Goal: Task Accomplishment & Management: Manage account settings

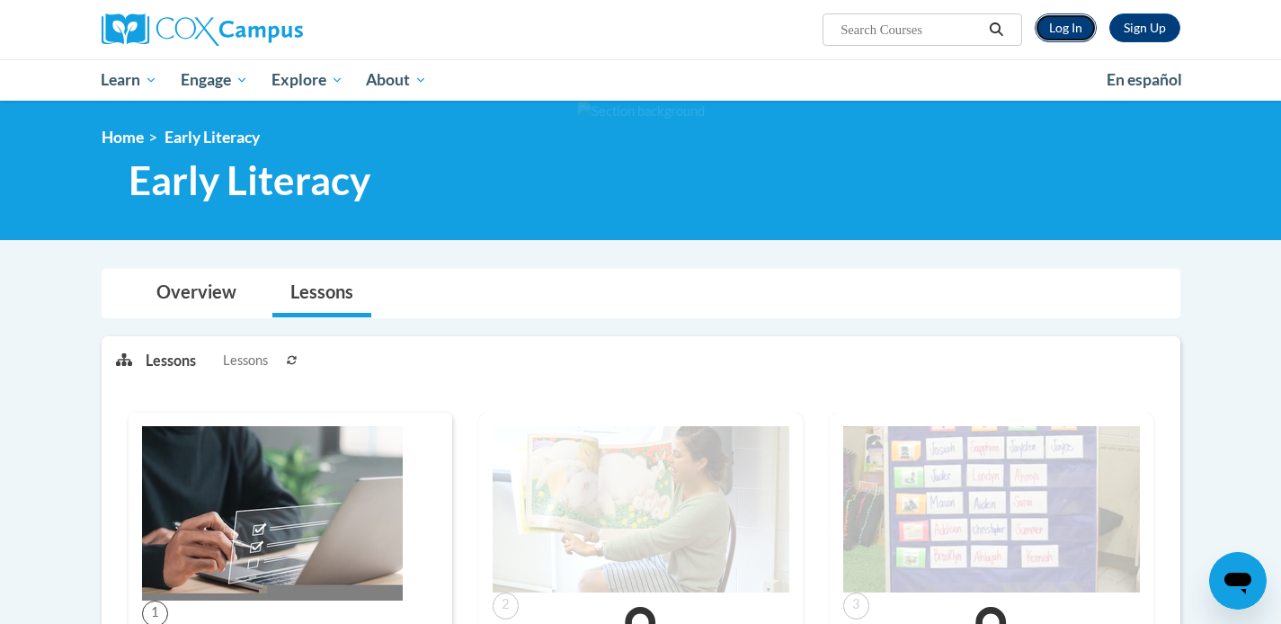
click at [1053, 39] on link "Log In" at bounding box center [1065, 27] width 62 height 29
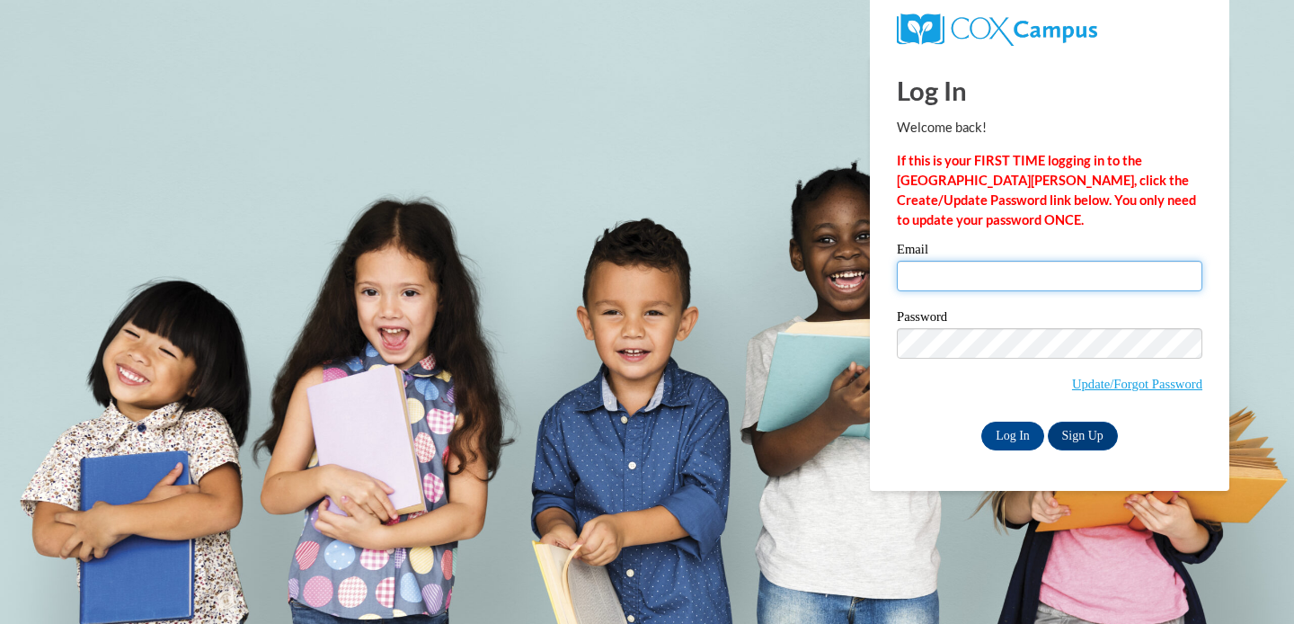
click at [954, 287] on input "Email" at bounding box center [1050, 276] width 306 height 31
type input "mslone@cherokeeclassicalacademy.org"
click at [925, 310] on label "Password" at bounding box center [1050, 319] width 306 height 18
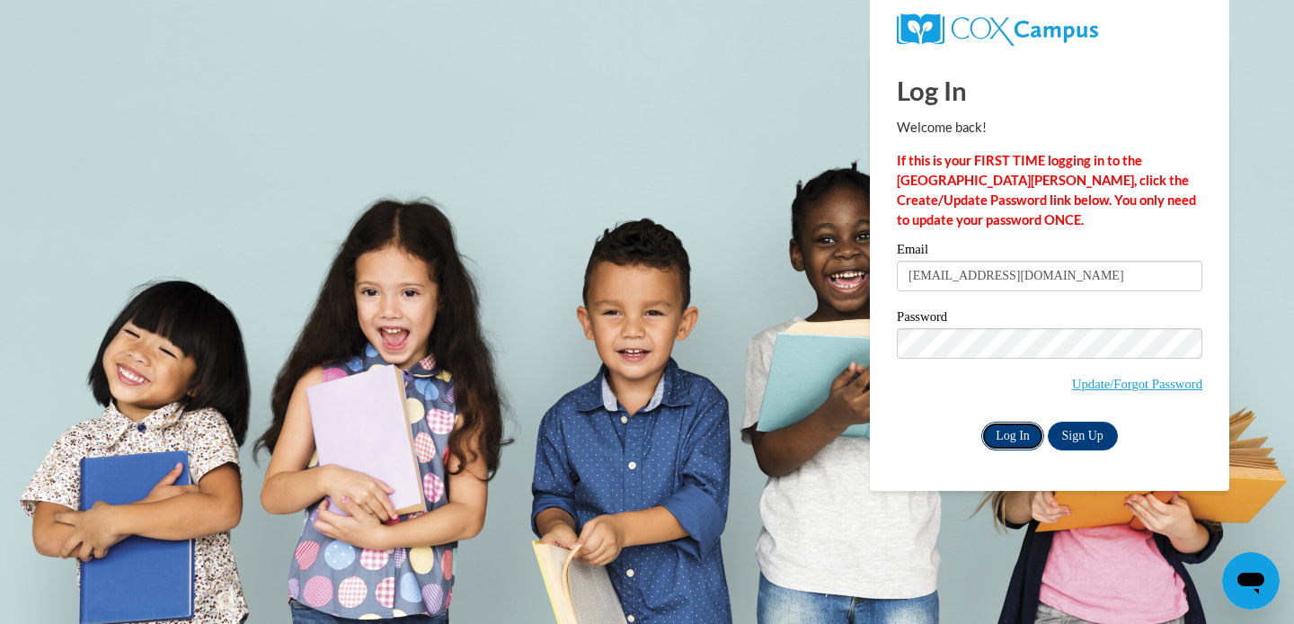
click at [1011, 440] on input "Log In" at bounding box center [1012, 435] width 63 height 29
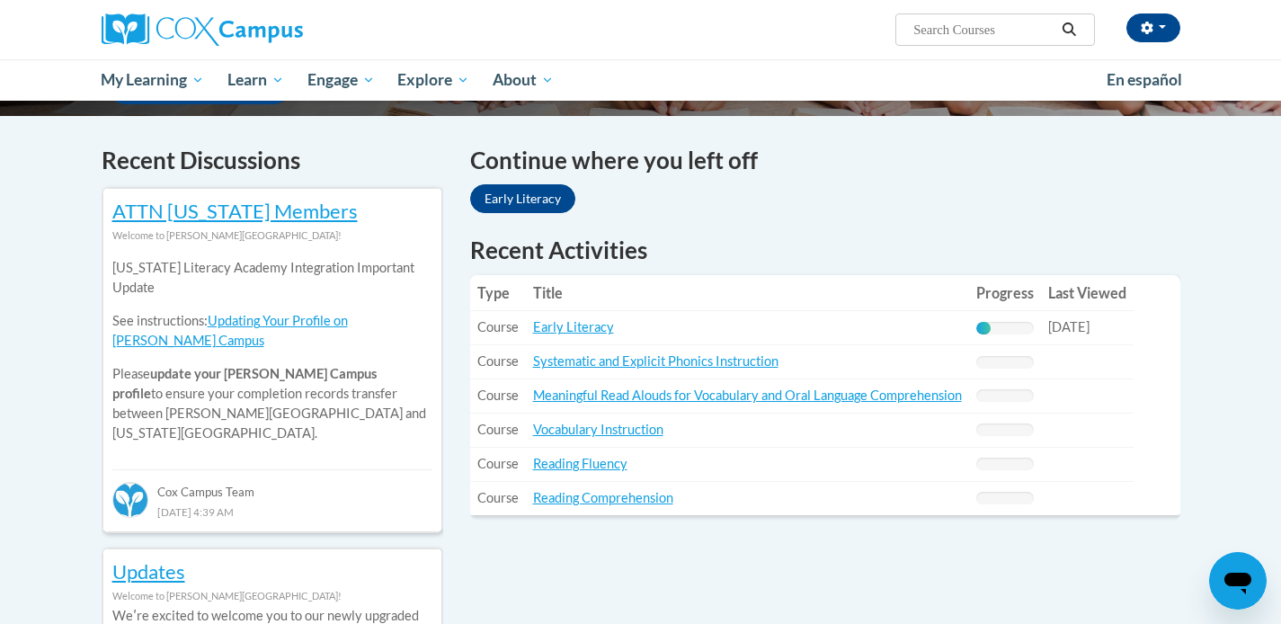
scroll to position [521, 0]
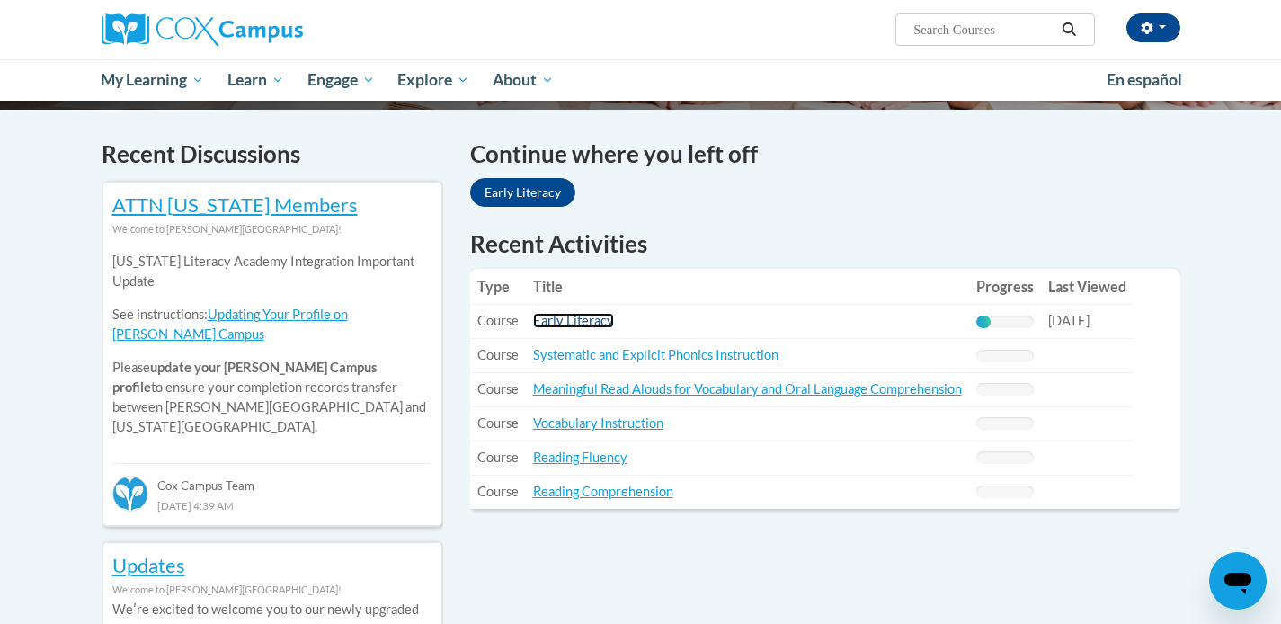
click at [563, 325] on link "Early Literacy" at bounding box center [573, 320] width 81 height 15
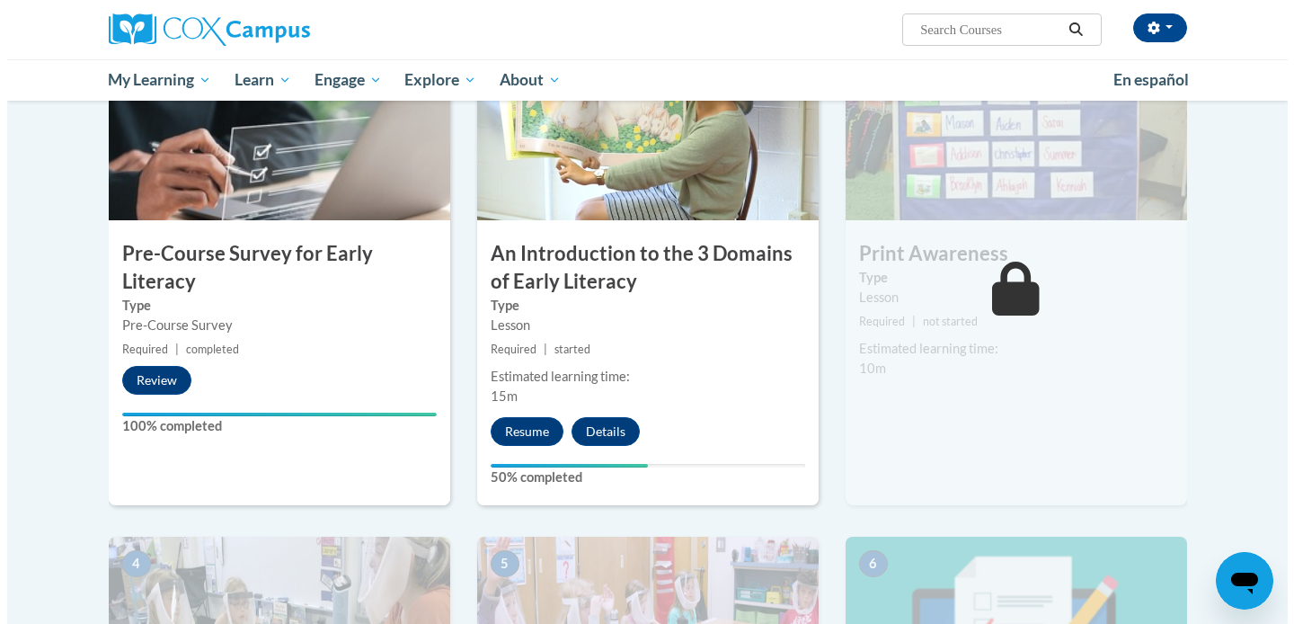
scroll to position [459, 0]
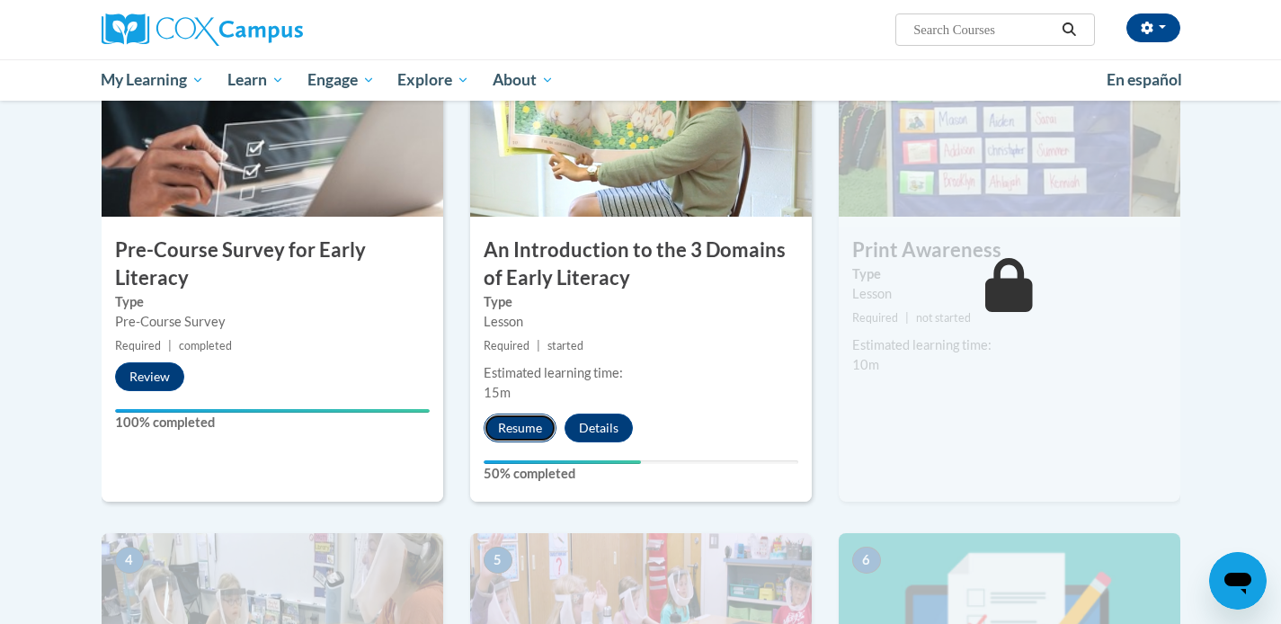
click at [504, 430] on button "Resume" at bounding box center [519, 427] width 73 height 29
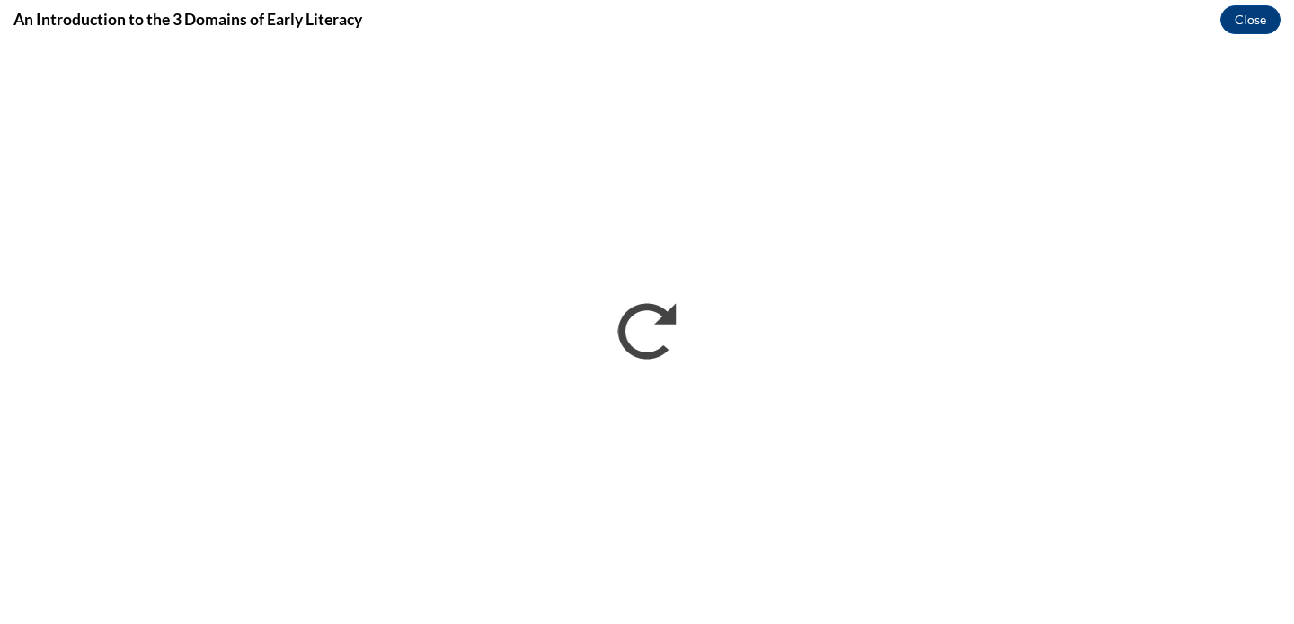
scroll to position [0, 0]
